Goal: Contribute content: Add original content to the website for others to see

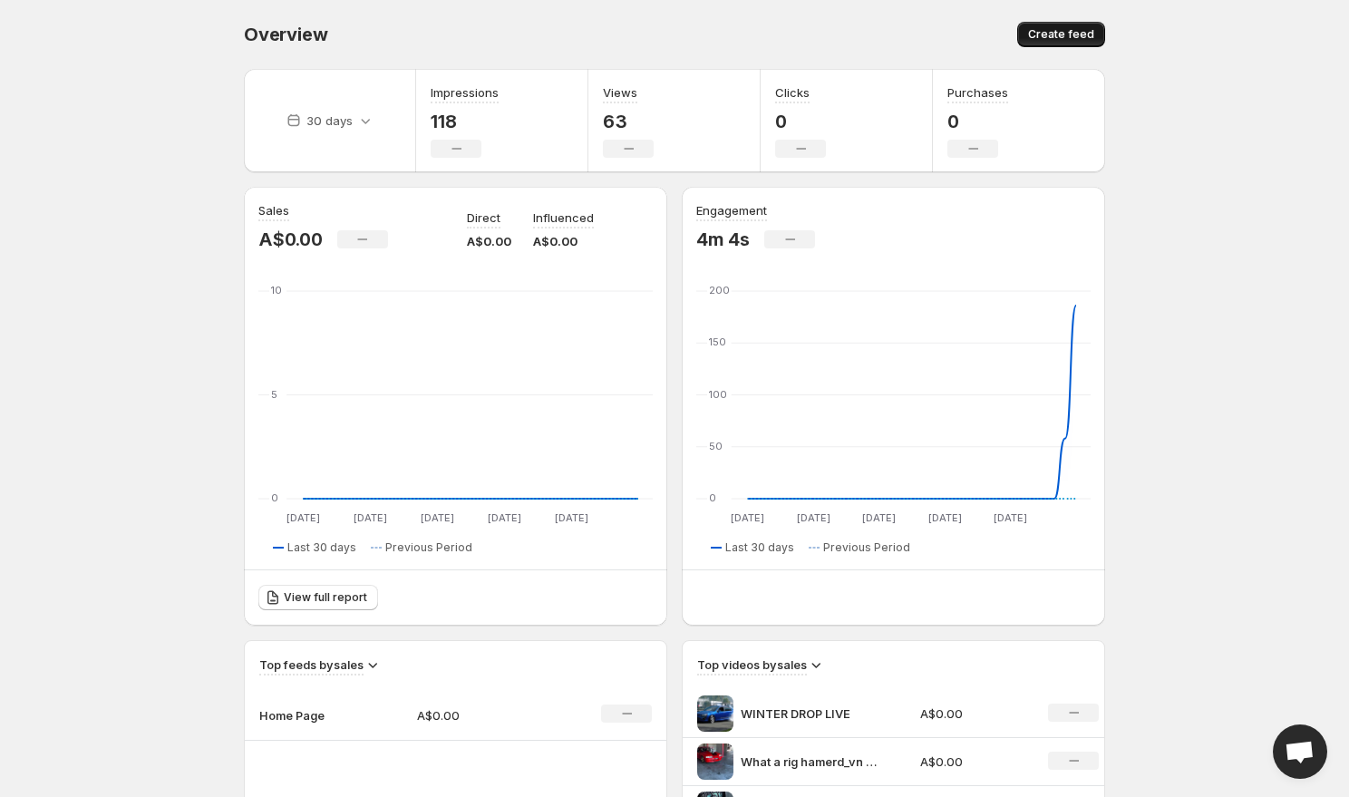
click at [1039, 30] on span "Create feed" at bounding box center [1061, 34] width 66 height 15
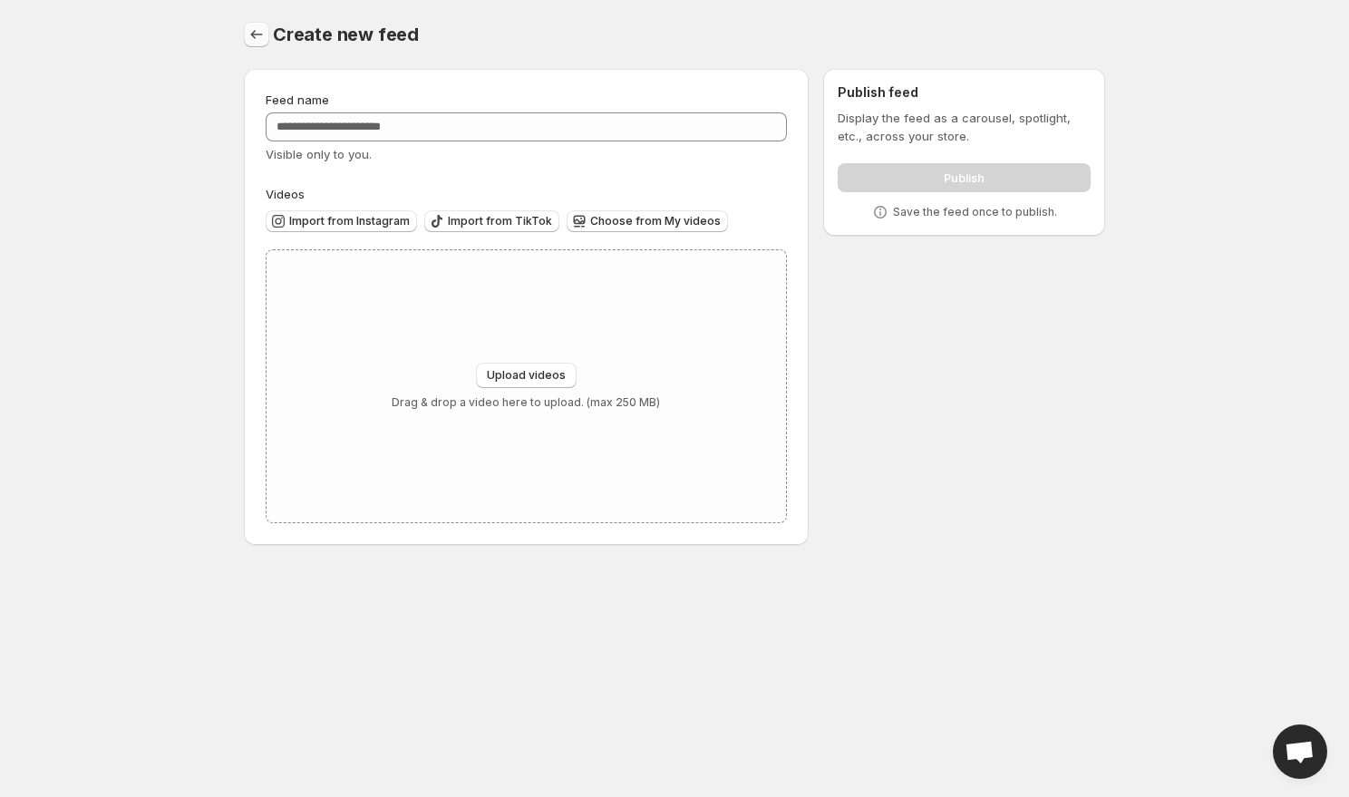
click at [251, 30] on icon "Settings" at bounding box center [256, 34] width 18 height 18
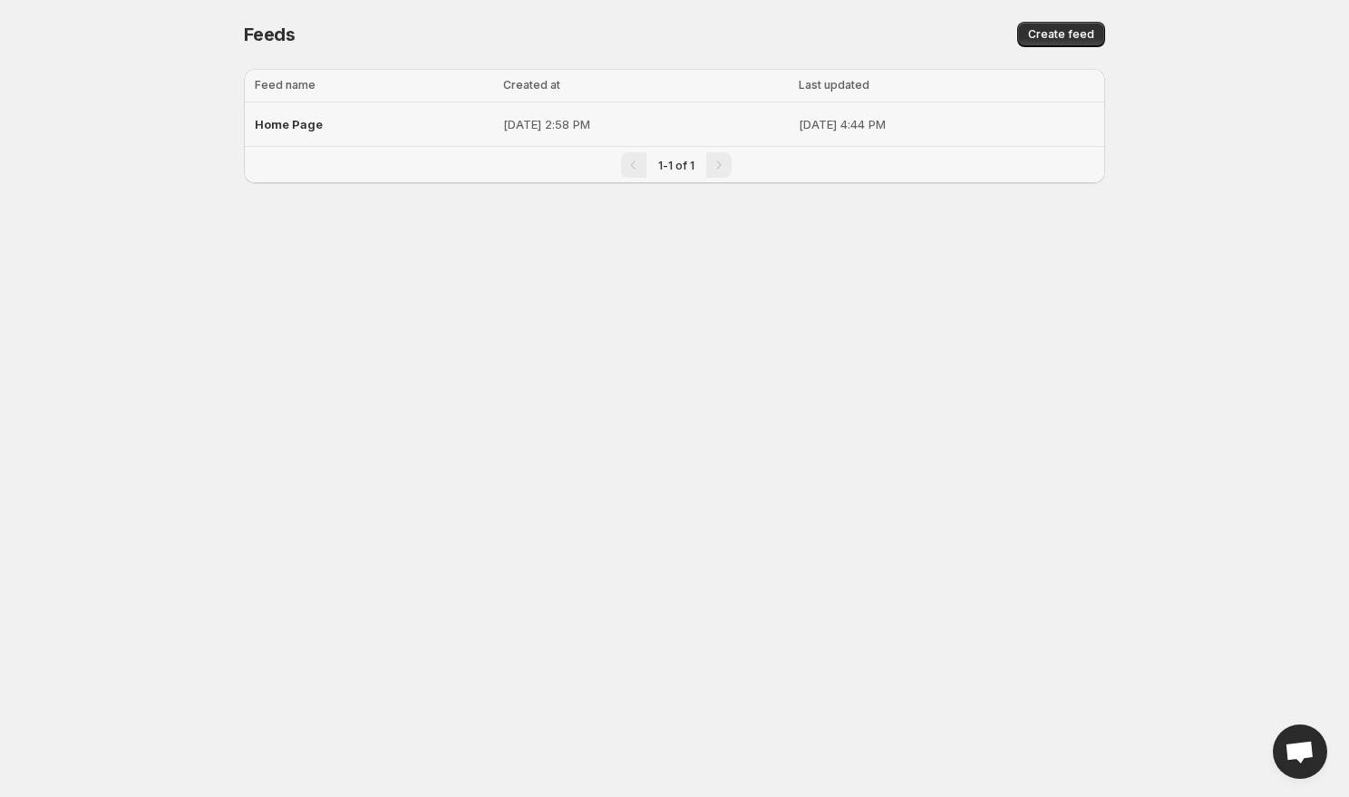
click at [654, 121] on p "[DATE] 2:58 PM" at bounding box center [645, 124] width 285 height 18
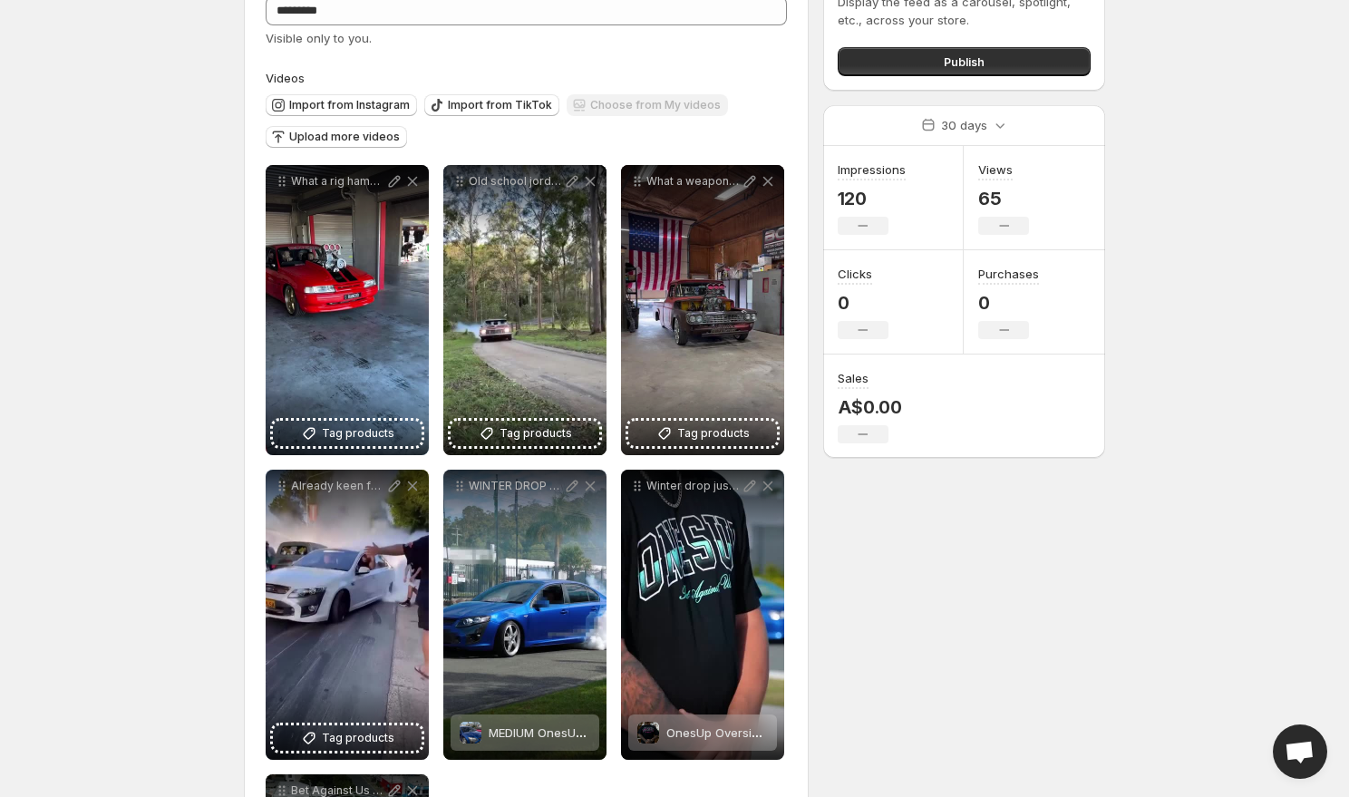
scroll to position [121, 0]
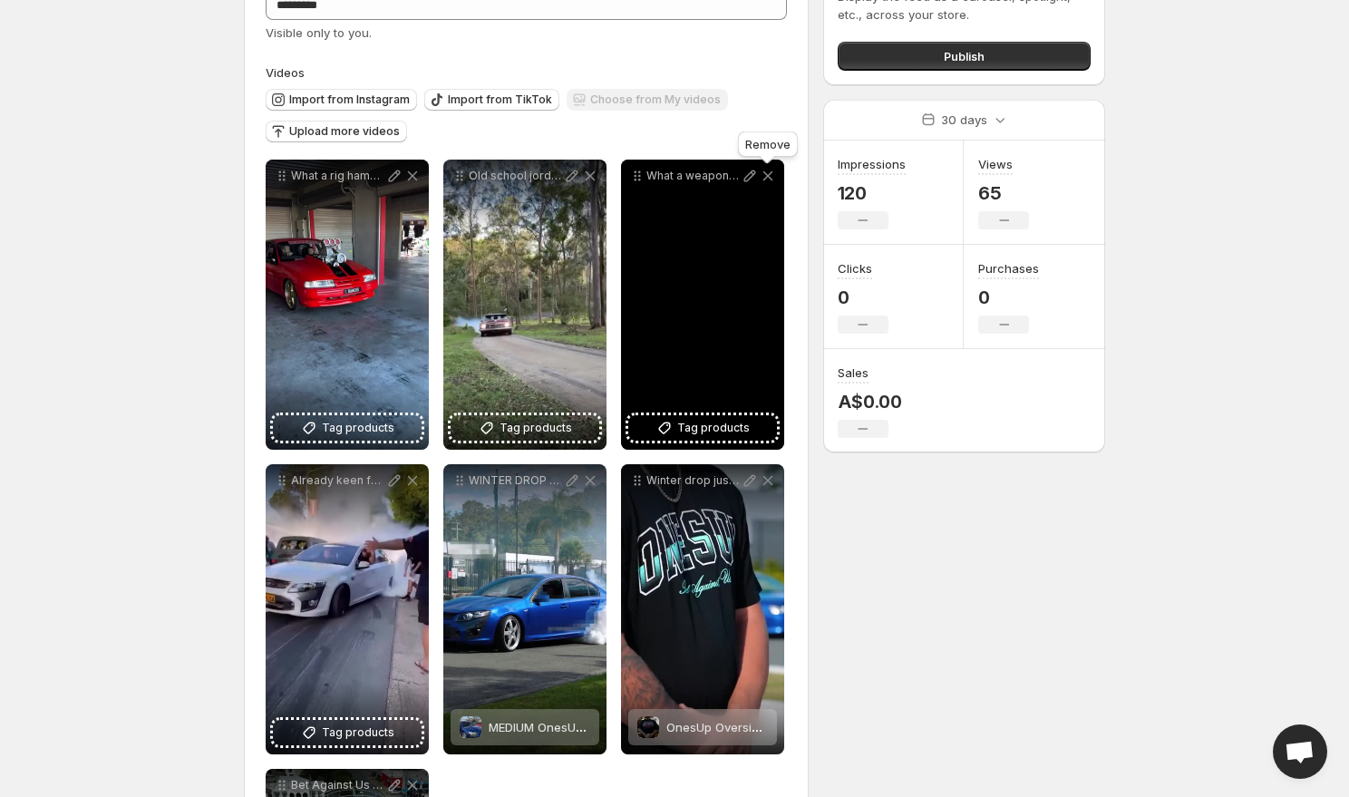
click at [770, 180] on icon at bounding box center [768, 176] width 18 height 18
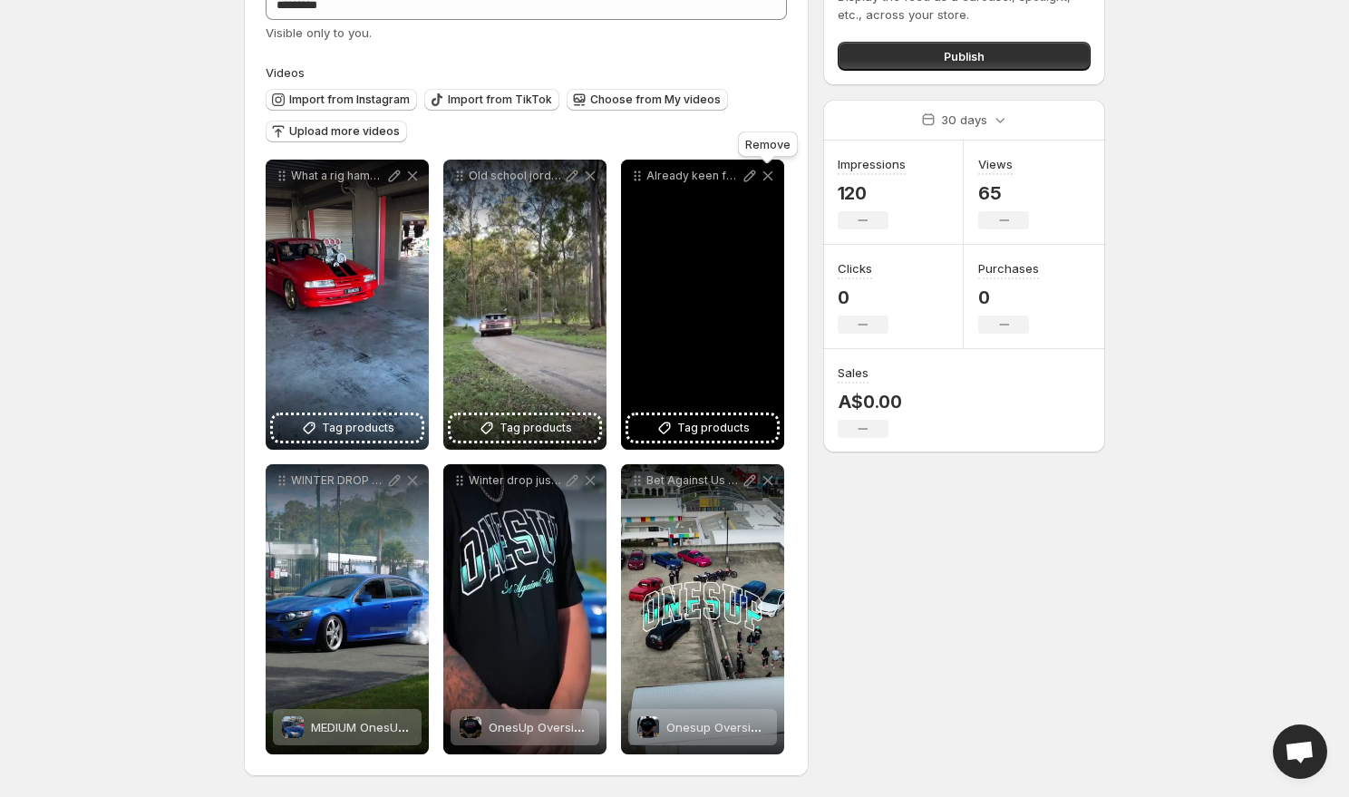
click at [770, 179] on icon at bounding box center [768, 176] width 10 height 10
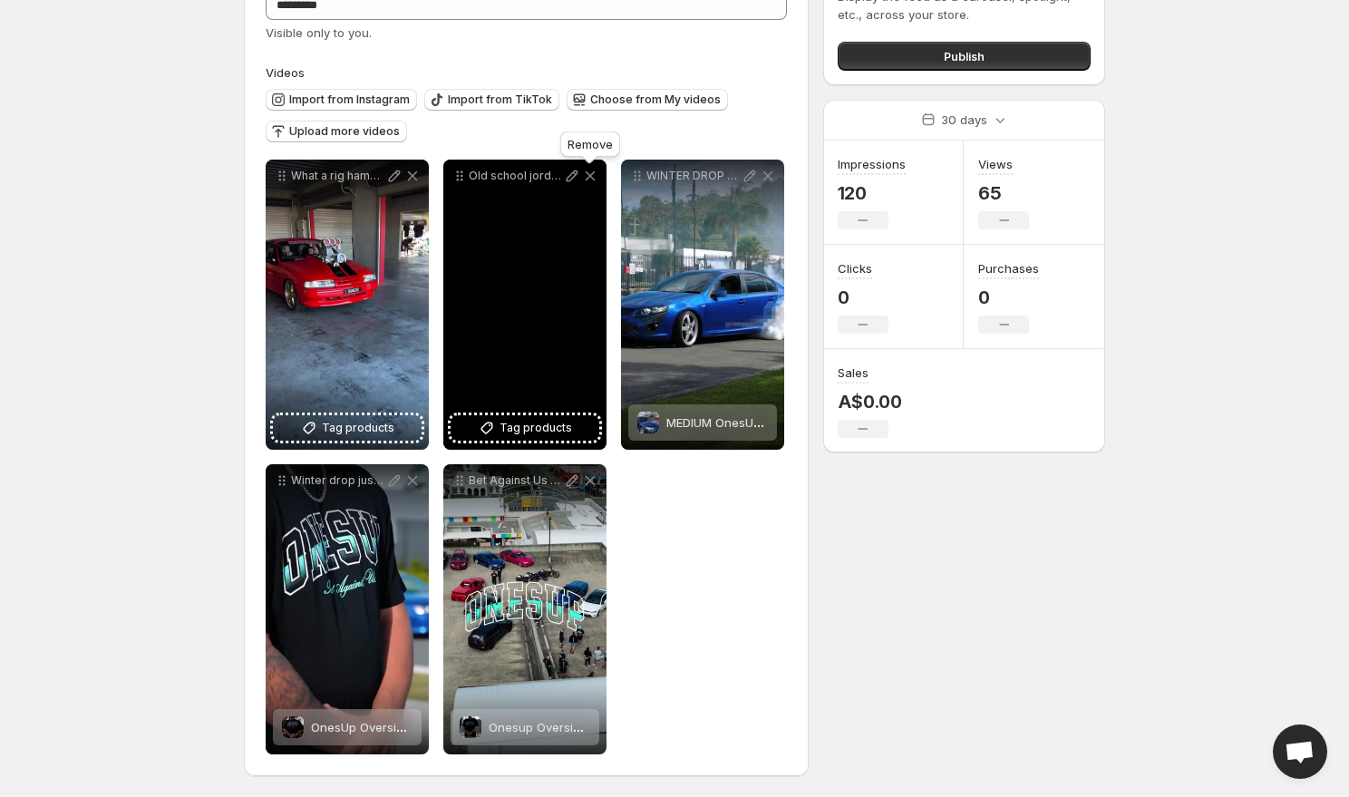
click at [586, 173] on icon at bounding box center [591, 176] width 10 height 10
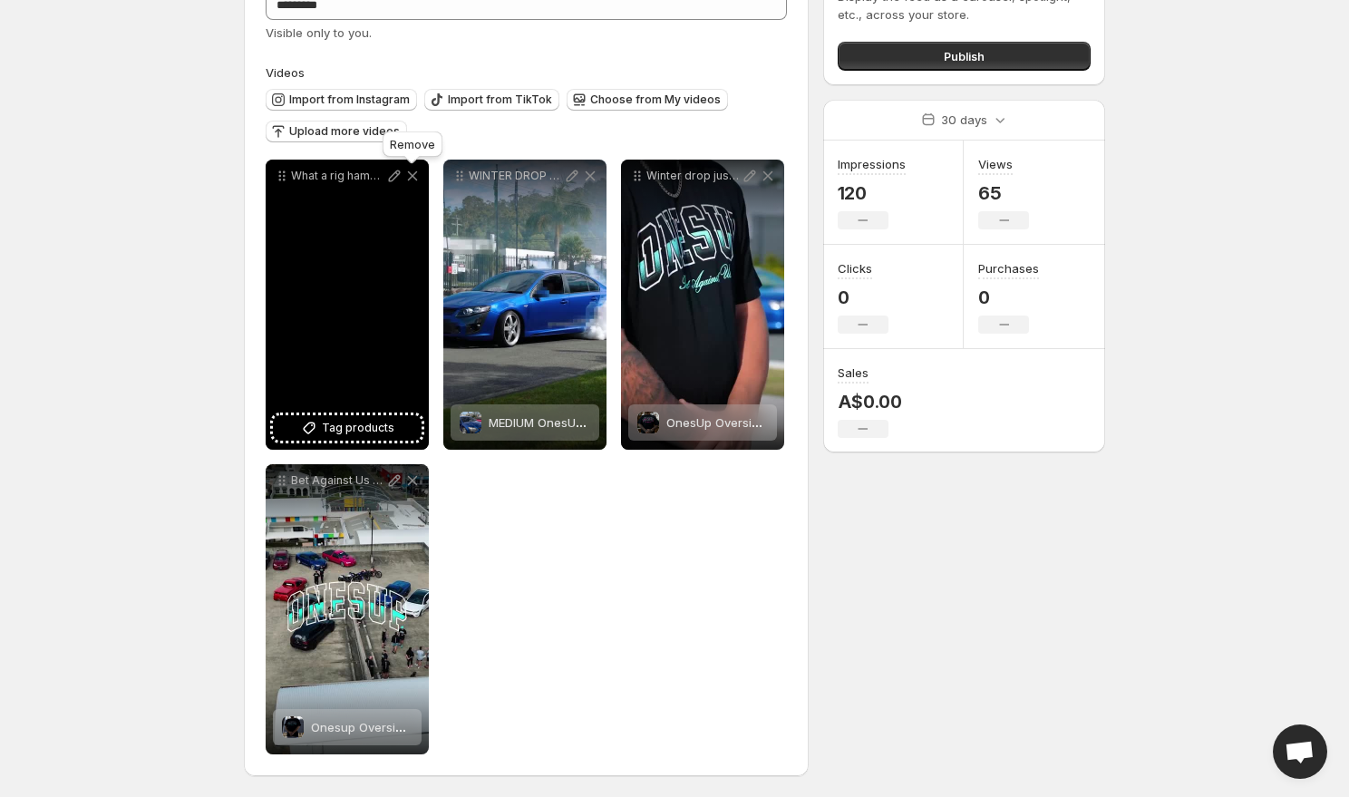
click at [413, 175] on icon at bounding box center [413, 176] width 10 height 10
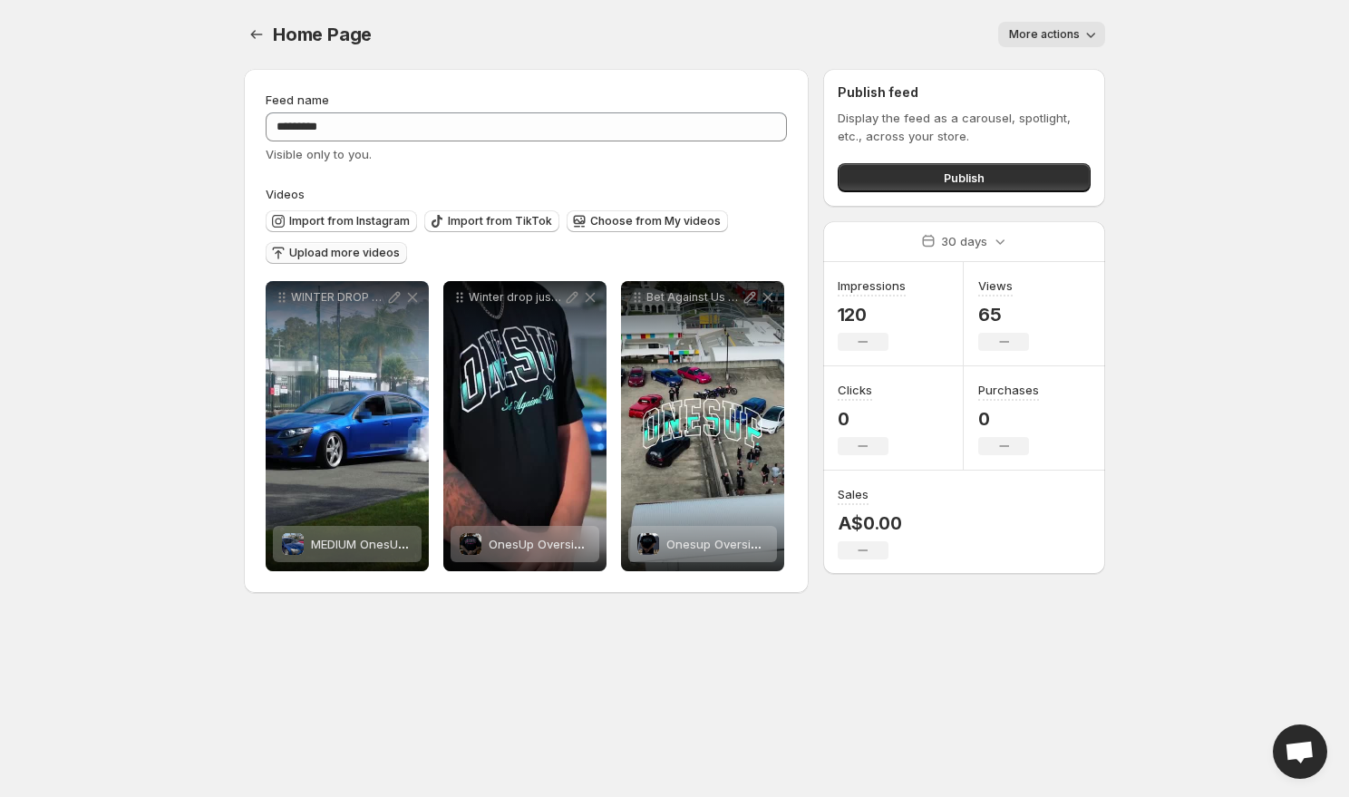
click at [340, 252] on span "Upload more videos" at bounding box center [344, 253] width 111 height 15
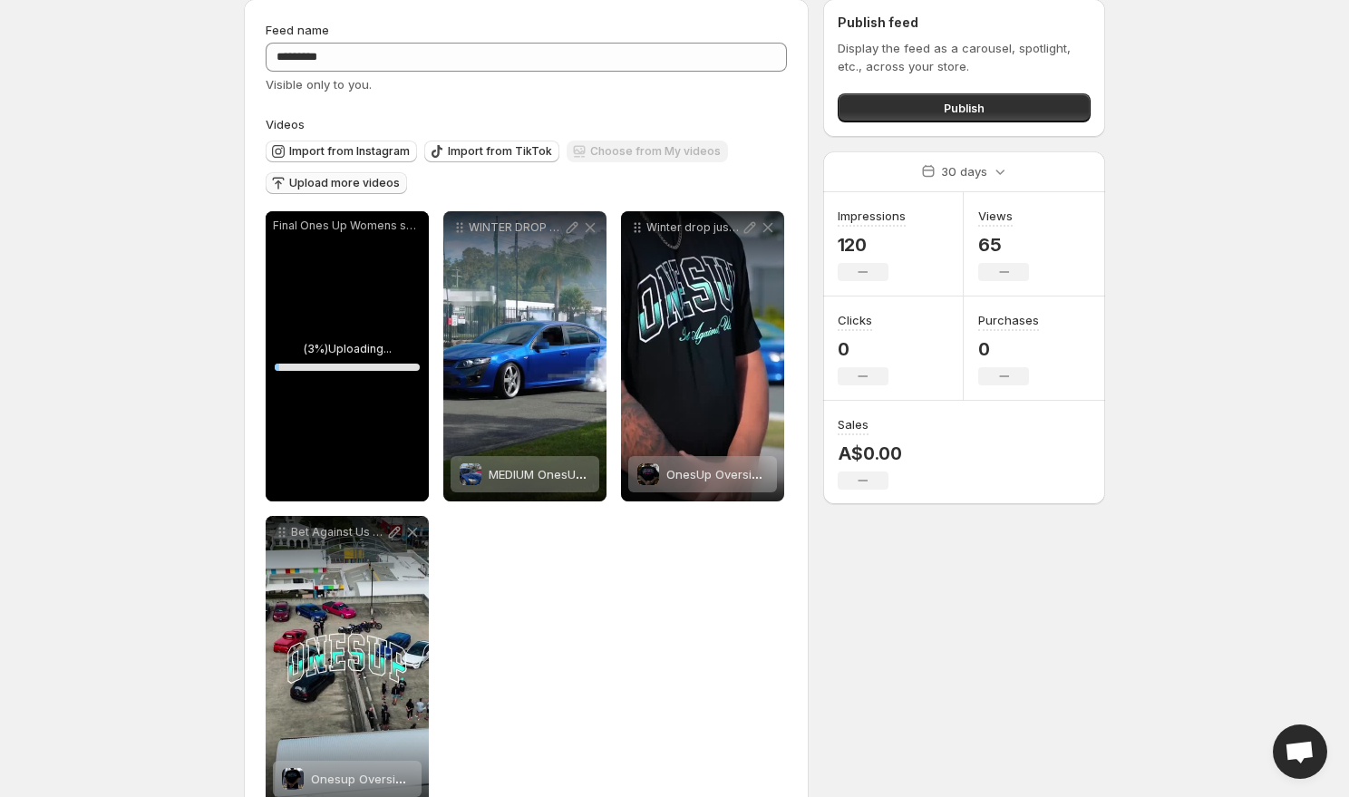
scroll to position [71, 0]
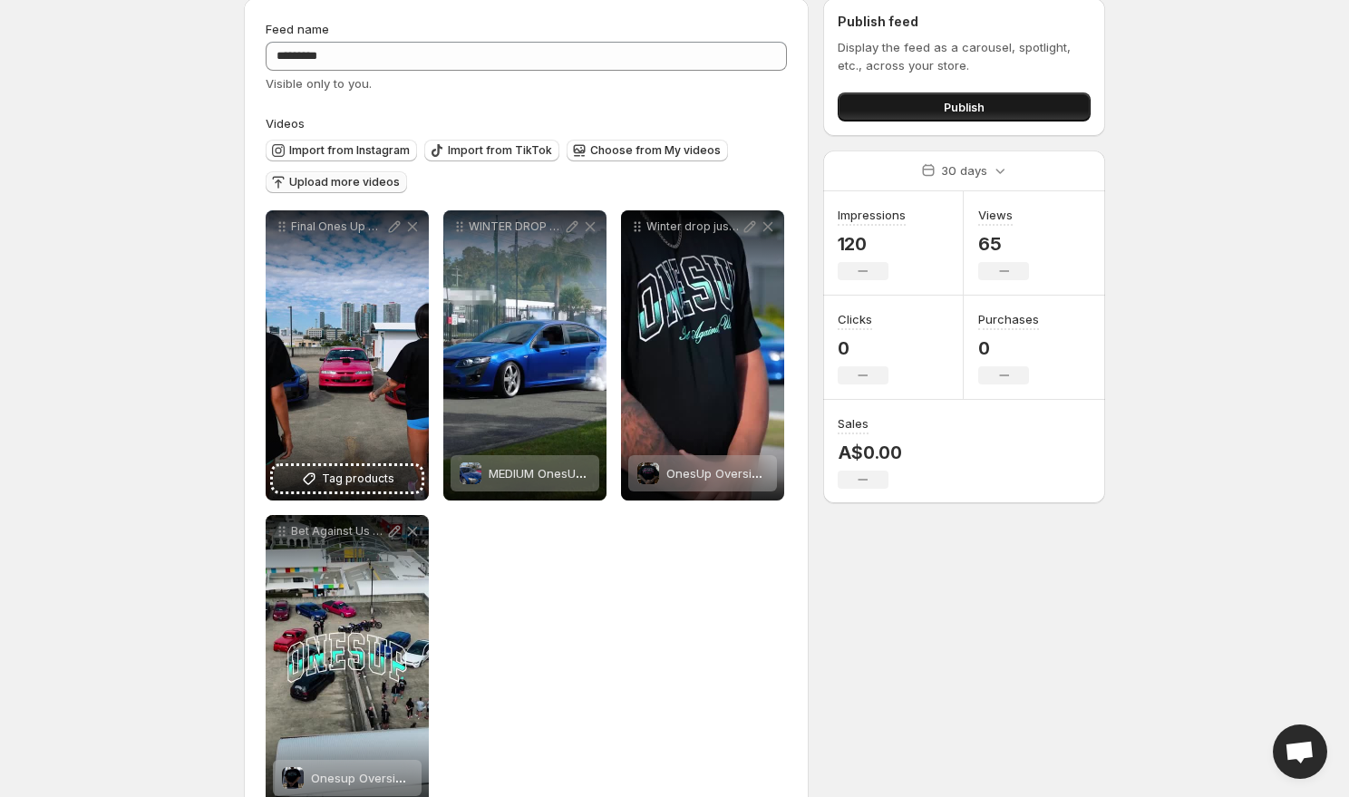
click at [926, 105] on button "Publish" at bounding box center [964, 106] width 253 height 29
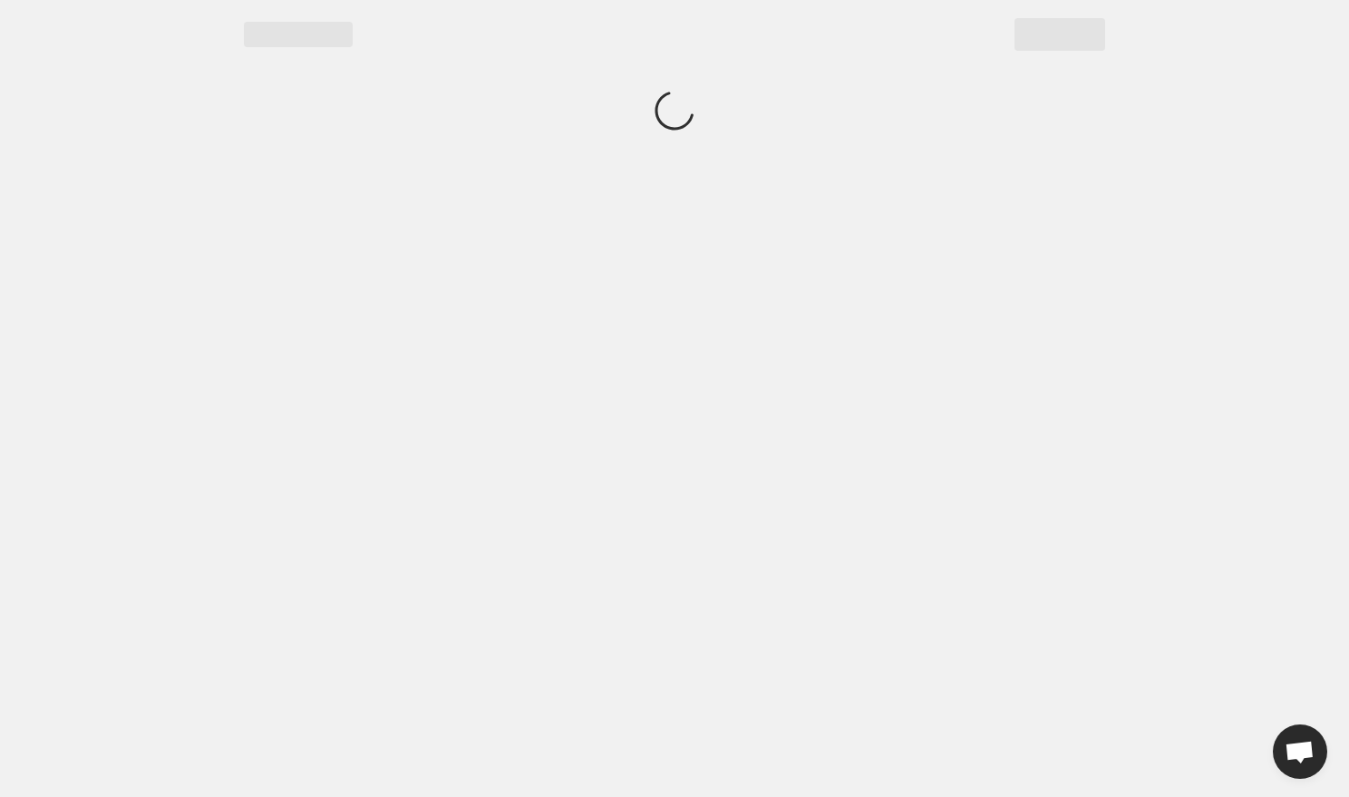
scroll to position [0, 0]
